Goal: Transaction & Acquisition: Purchase product/service

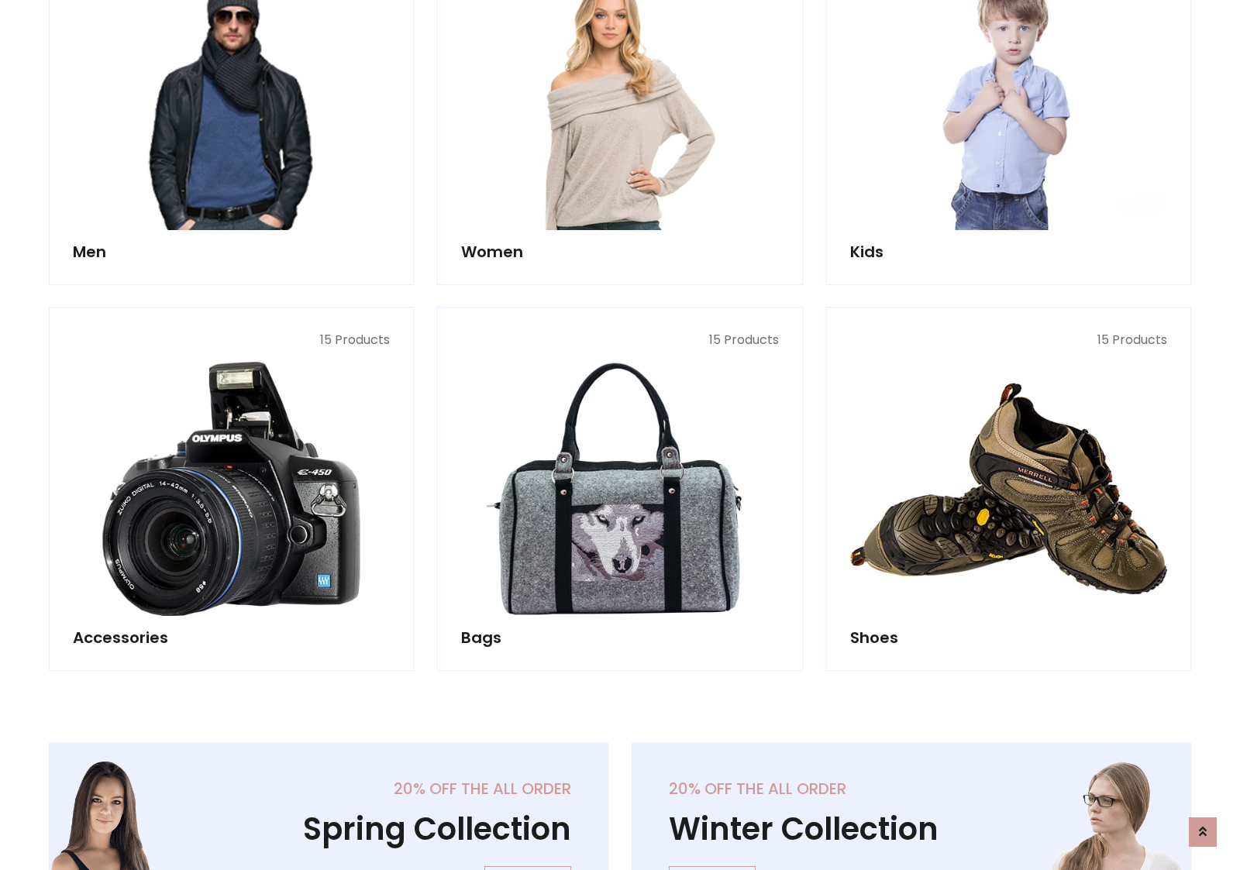
scroll to position [518, 0]
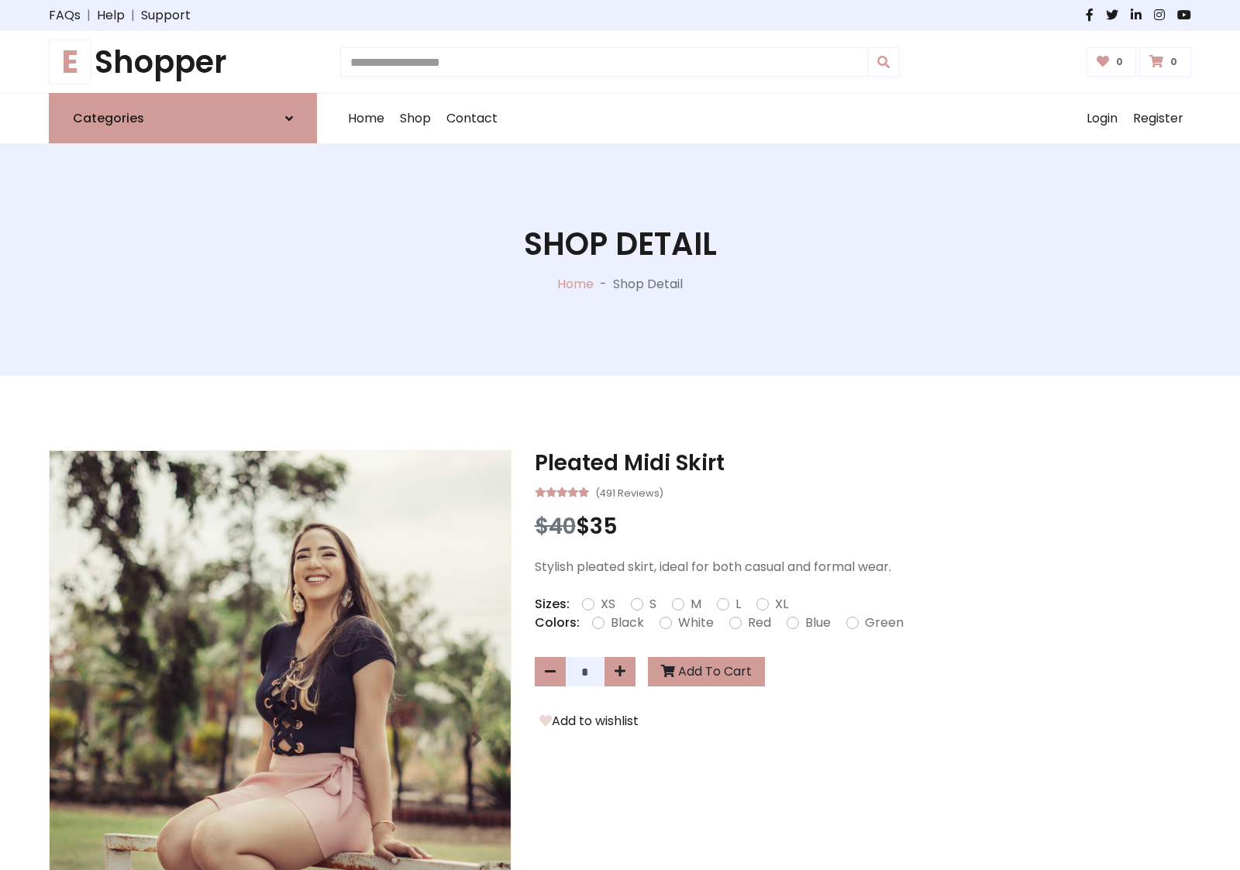
click at [183, 62] on h1 "E Shopper" at bounding box center [183, 61] width 268 height 37
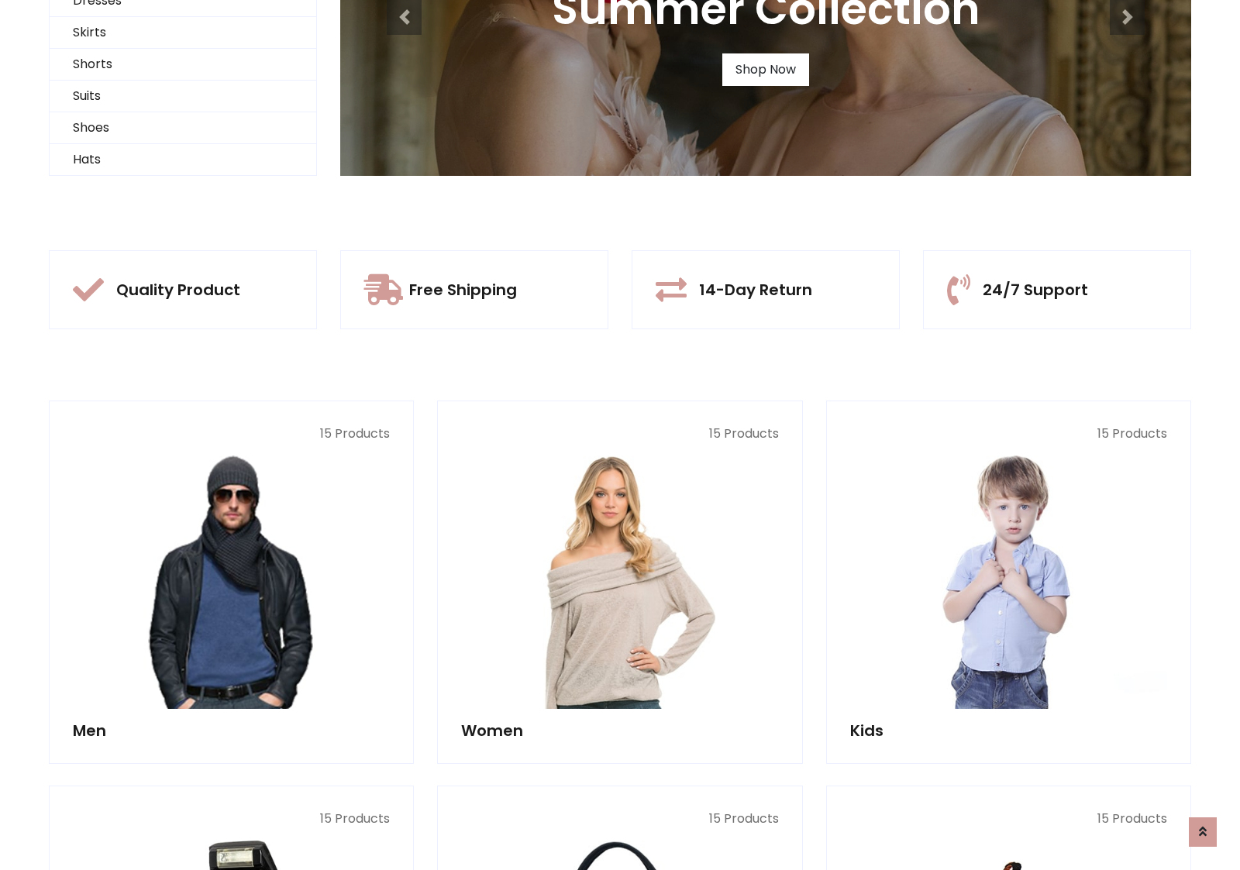
scroll to position [150, 0]
